Goal: Information Seeking & Learning: Learn about a topic

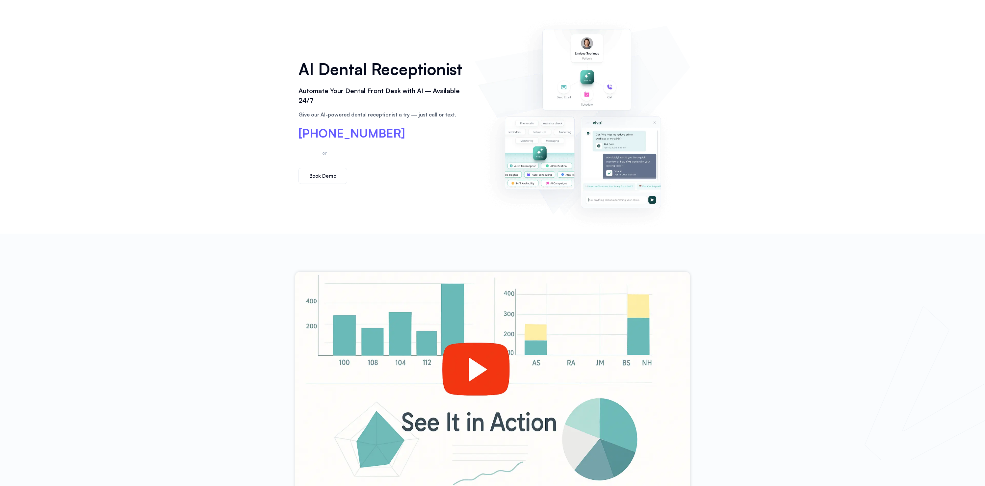
scroll to position [23, 0]
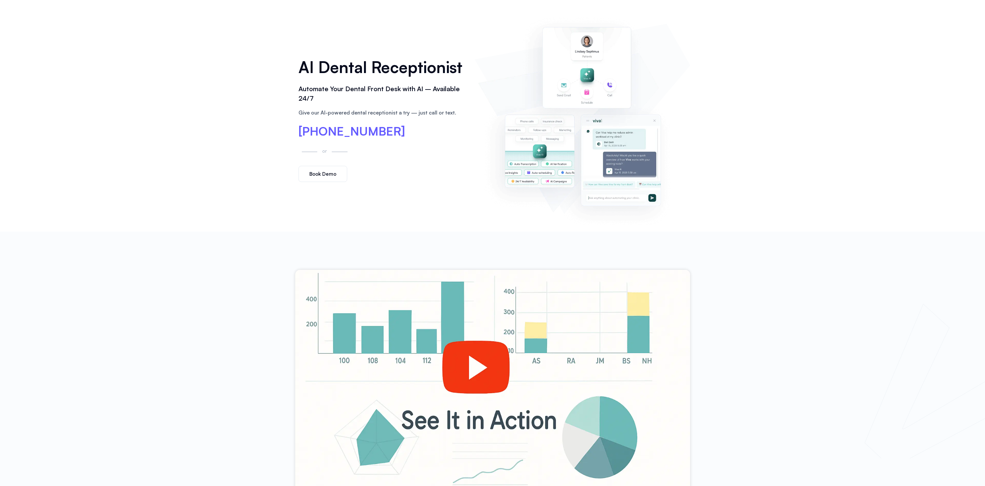
click at [339, 281] on div at bounding box center [492, 381] width 395 height 222
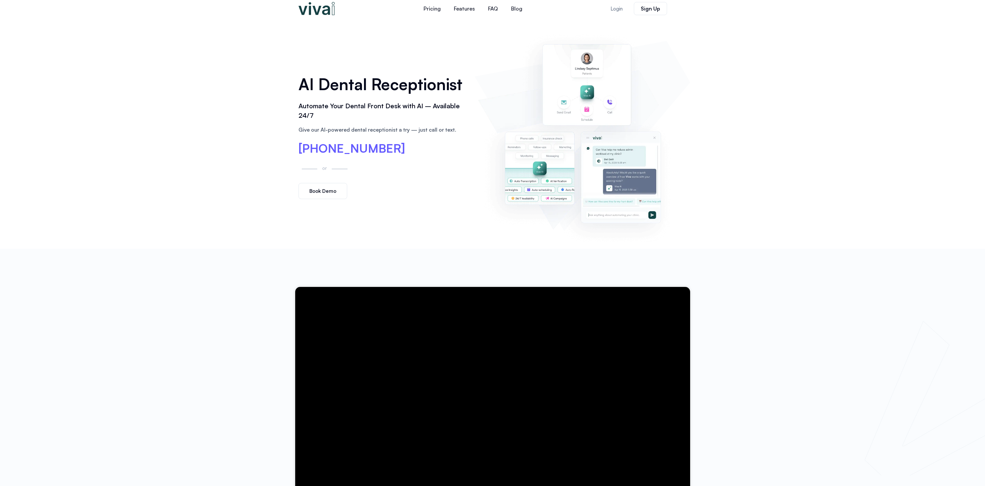
scroll to position [6, 0]
click at [388, 254] on div at bounding box center [492, 397] width 985 height 298
click at [307, 11] on img at bounding box center [316, 8] width 36 height 13
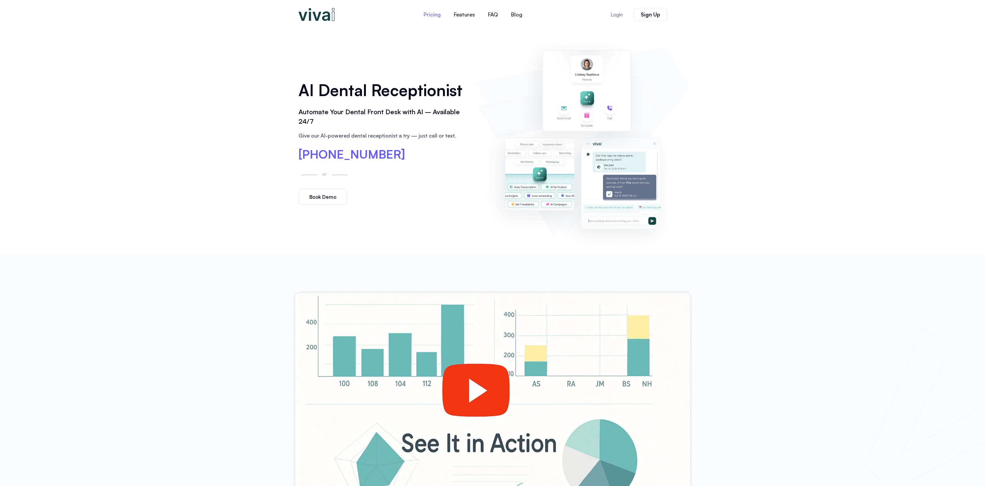
click at [431, 15] on link "Pricing" at bounding box center [432, 15] width 30 height 16
click at [468, 15] on link "Features" at bounding box center [464, 15] width 34 height 16
click at [457, 304] on div at bounding box center [492, 404] width 395 height 222
